Goal: Find specific page/section: Find specific page/section

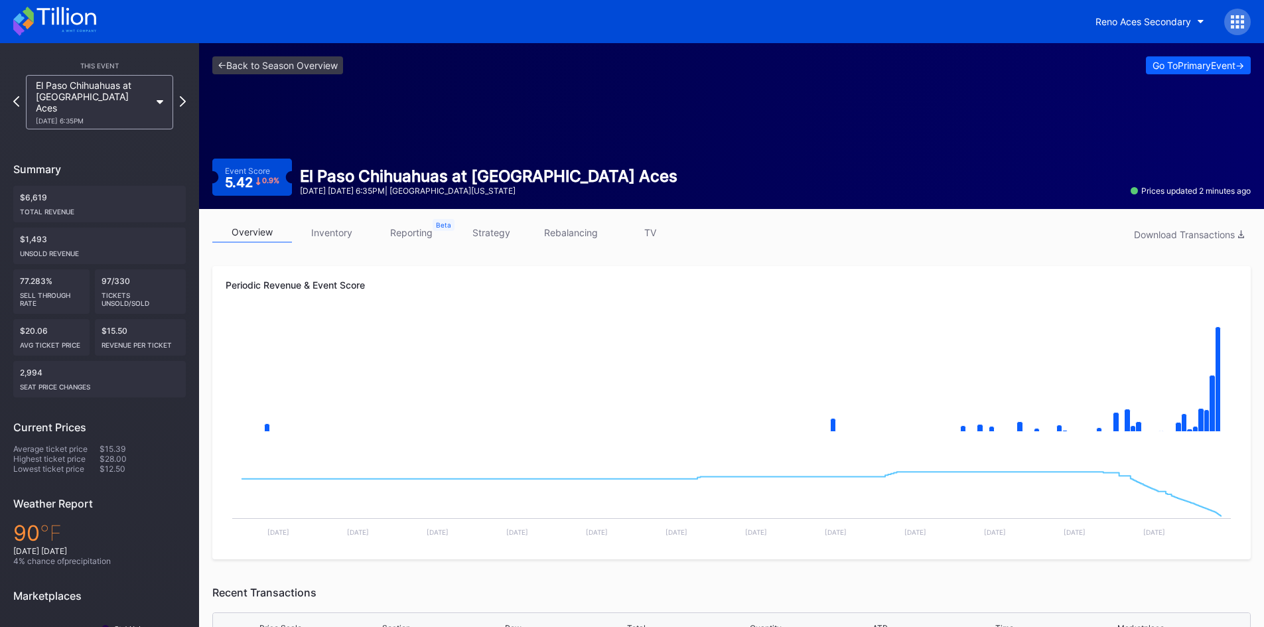
scroll to position [66, 0]
click at [67, 20] on icon at bounding box center [65, 16] width 59 height 18
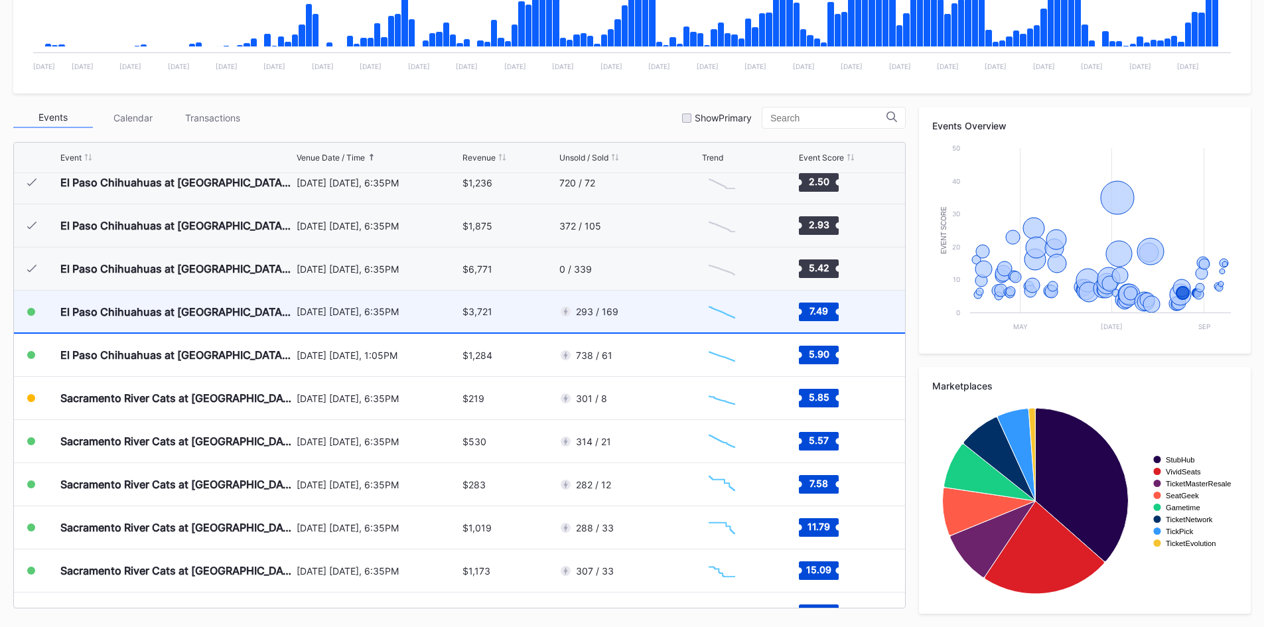
scroll to position [2540, 0]
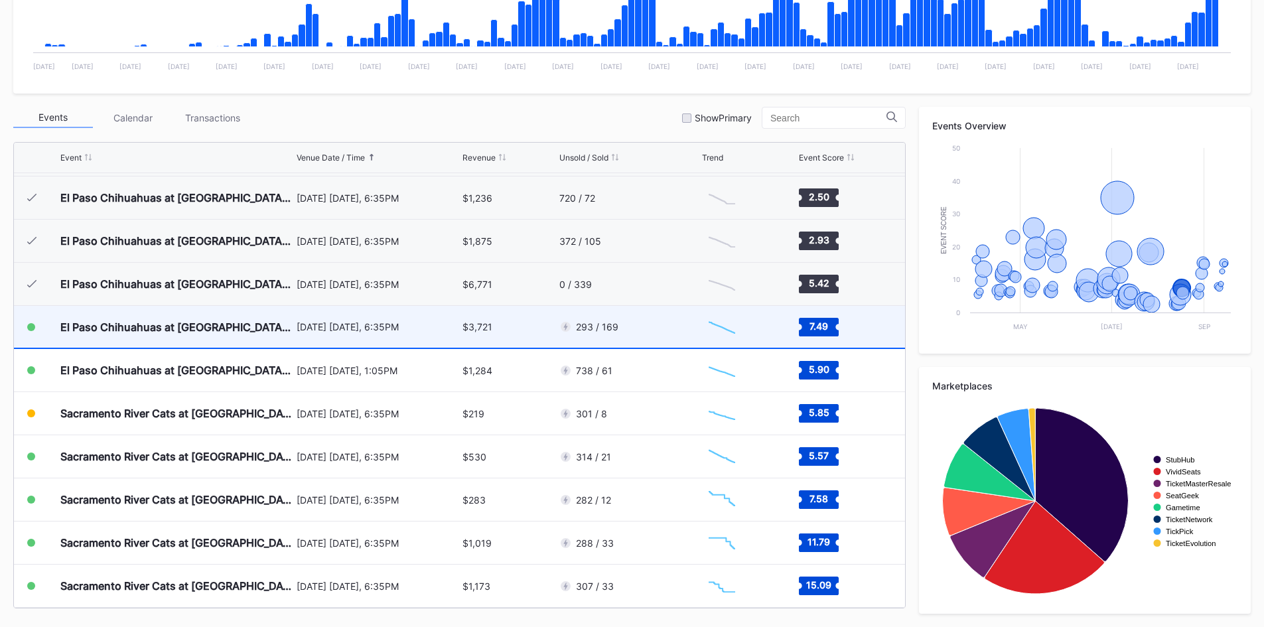
click at [527, 339] on div "$3,721" at bounding box center [508, 327] width 93 height 42
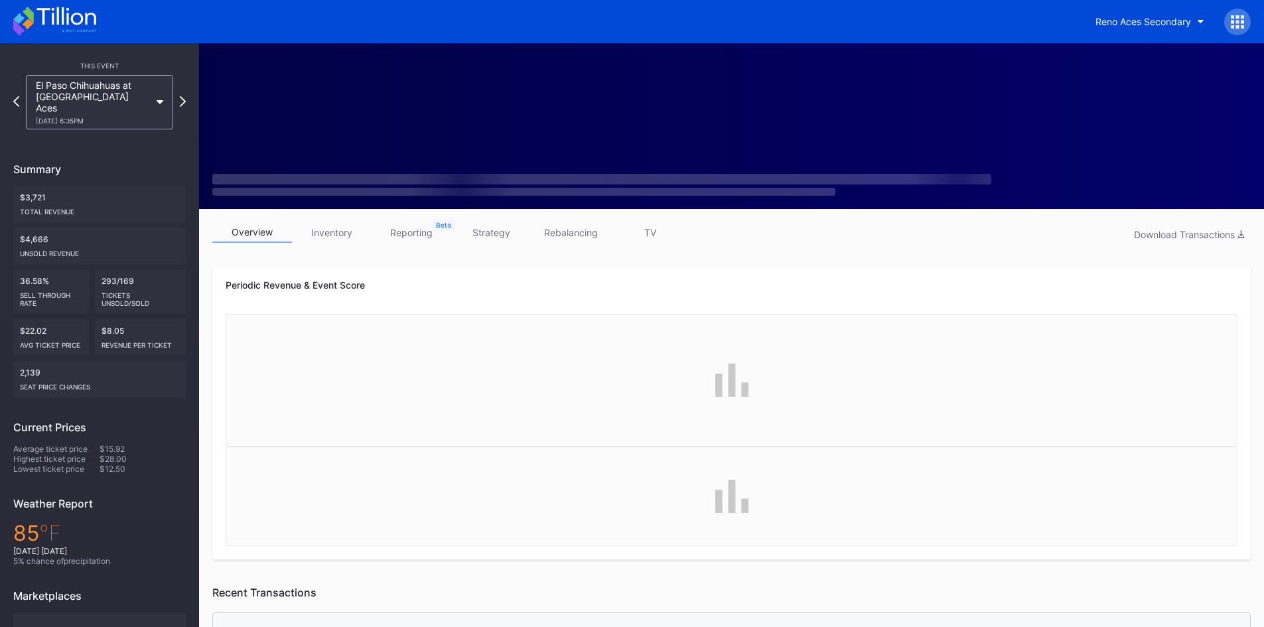
scroll to position [133, 0]
